Goal: Check status: Check status

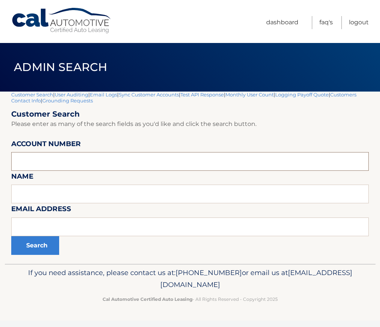
click at [39, 163] on input "text" at bounding box center [189, 161] width 357 height 19
paste input "44455568958"
type input "44455568958"
click at [41, 245] on button "Search" at bounding box center [35, 245] width 48 height 19
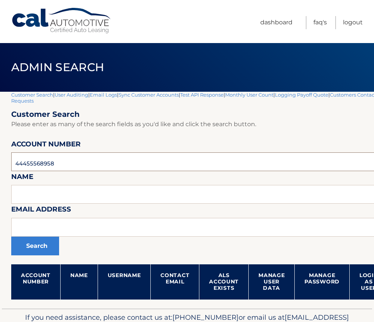
click at [58, 162] on input "44455568958" at bounding box center [220, 161] width 419 height 19
